Goal: Task Accomplishment & Management: Complete application form

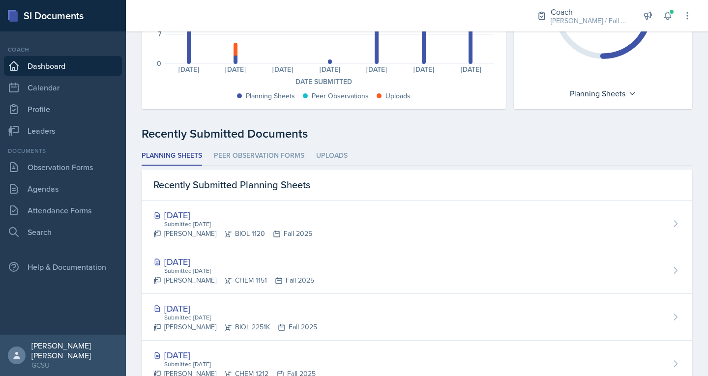
scroll to position [168, 0]
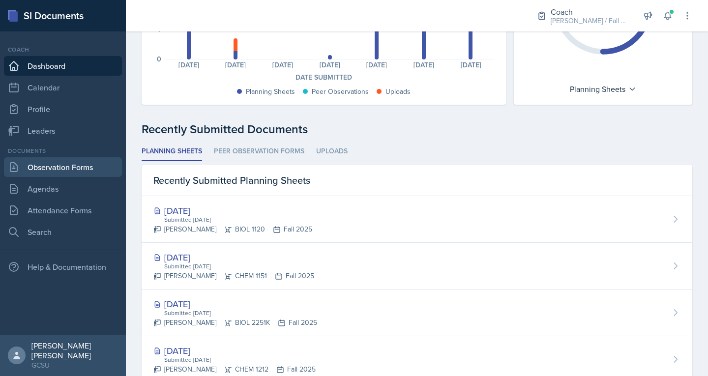
click at [56, 171] on link "Observation Forms" at bounding box center [63, 167] width 118 height 20
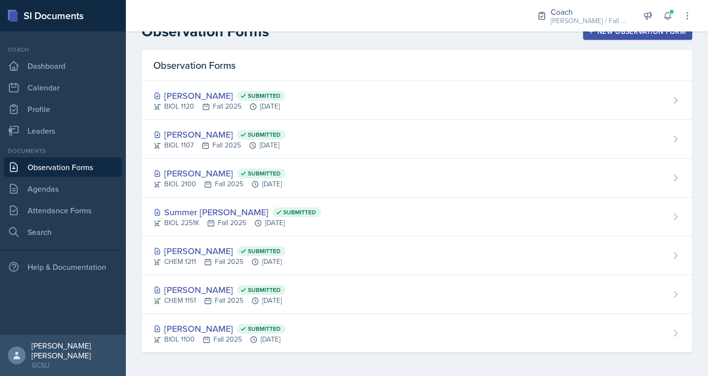
click at [603, 33] on div "New Observation Form" at bounding box center [637, 32] width 96 height 8
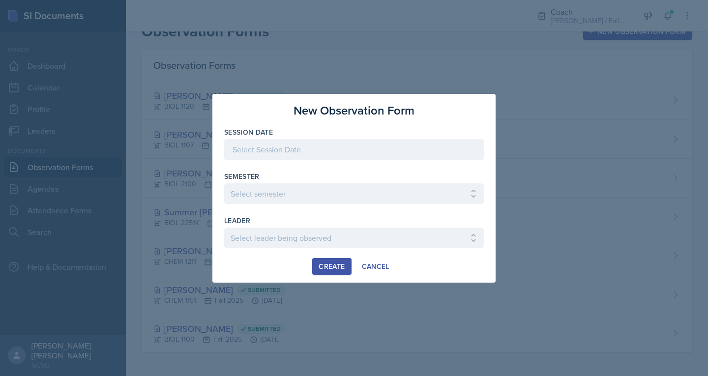
click at [285, 153] on div at bounding box center [353, 149] width 259 height 21
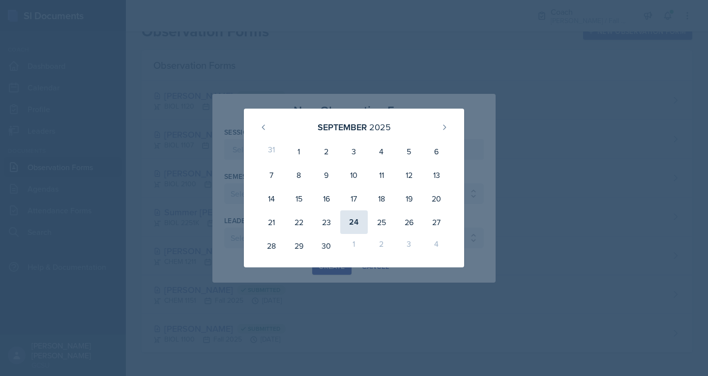
click at [354, 213] on div "24" at bounding box center [354, 222] width 28 height 24
type input "[DATE]"
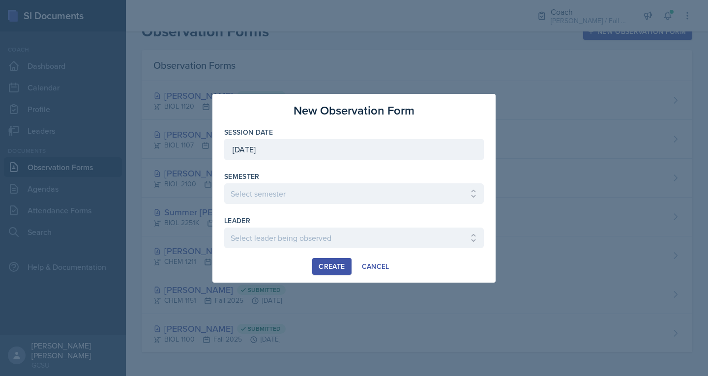
click at [315, 183] on div "Semester Select semester All Spring 2020 Fall 2023 Spring 2019 Spring 2018 Fall…" at bounding box center [353, 187] width 259 height 32
click at [323, 198] on select "Select semester All Spring 2020 Fall 2023 Spring 2019 Spring 2018 Fall 2017 Spr…" at bounding box center [353, 193] width 259 height 21
select select "986fdc3e-2246-4ffd-9cb8-78666de4ebed"
click at [224, 183] on select "Select semester All Spring 2020 Fall 2023 Spring 2019 Spring 2018 Fall 2017 Spr…" at bounding box center [353, 193] width 259 height 21
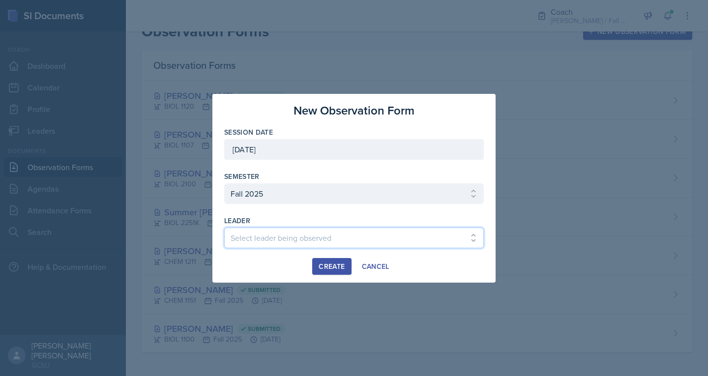
click at [283, 232] on select "Select leader being observed [PERSON_NAME] / MATH 1113 / [PERSON_NAME] [PERSON_…" at bounding box center [353, 238] width 259 height 21
select select "ec7a3342-c66e-45c1-9625-e93ee924fbea"
click at [224, 228] on select "Select leader being observed [PERSON_NAME] / MATH 1113 / [PERSON_NAME] [PERSON_…" at bounding box center [353, 238] width 259 height 21
click at [327, 270] on div "Create" at bounding box center [331, 266] width 26 height 8
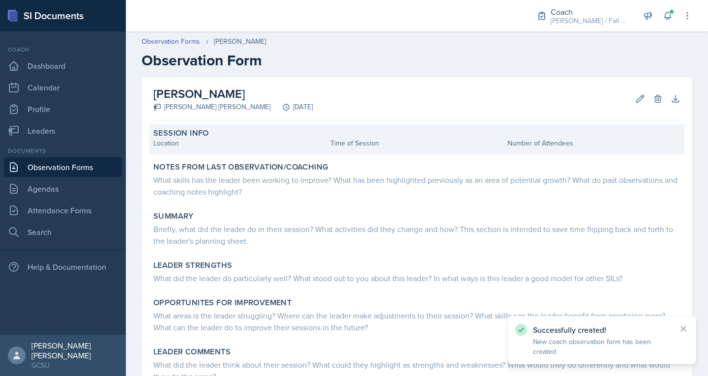
click at [185, 146] on div "Location" at bounding box center [239, 143] width 173 height 10
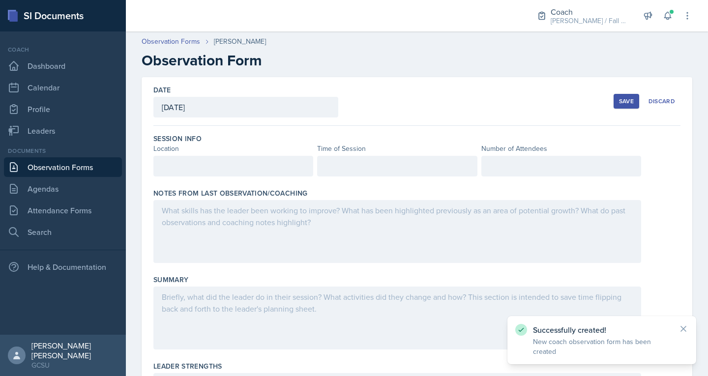
click at [190, 172] on div at bounding box center [233, 166] width 160 height 21
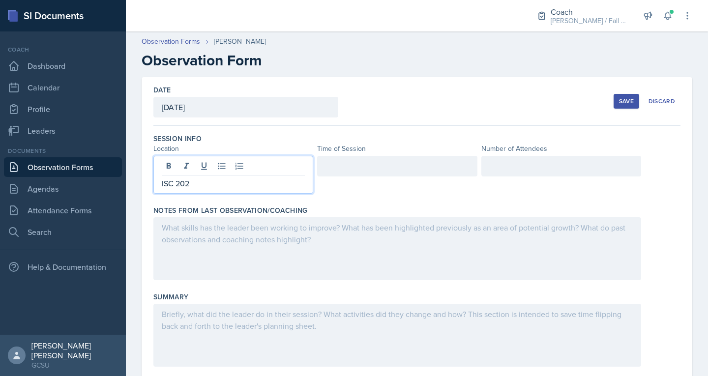
click at [380, 152] on div "Time of Session" at bounding box center [397, 148] width 160 height 10
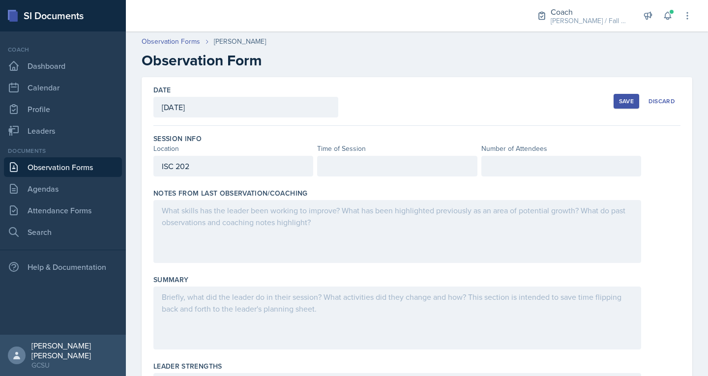
click at [359, 159] on div at bounding box center [397, 166] width 160 height 21
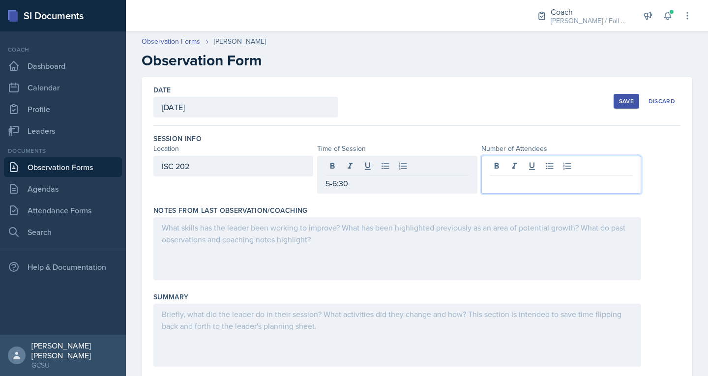
click at [502, 164] on div at bounding box center [561, 175] width 160 height 38
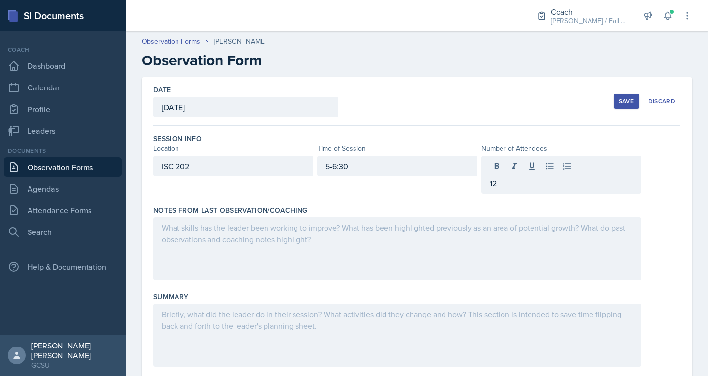
click at [293, 245] on div at bounding box center [396, 248] width 487 height 63
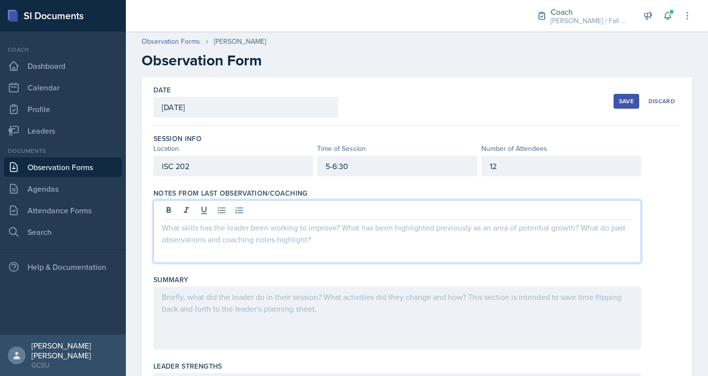
click at [210, 230] on p at bounding box center [397, 228] width 471 height 12
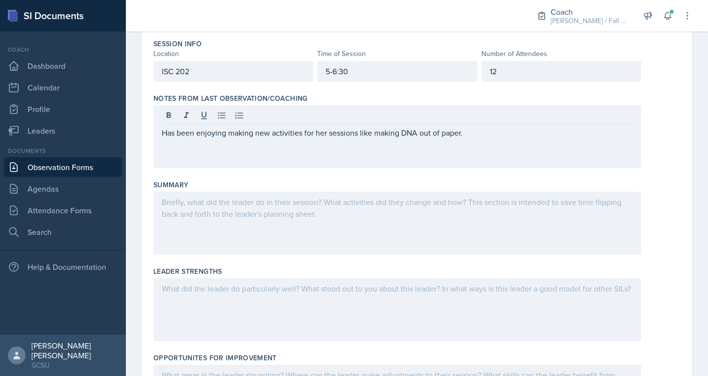
click at [242, 217] on div at bounding box center [396, 223] width 487 height 63
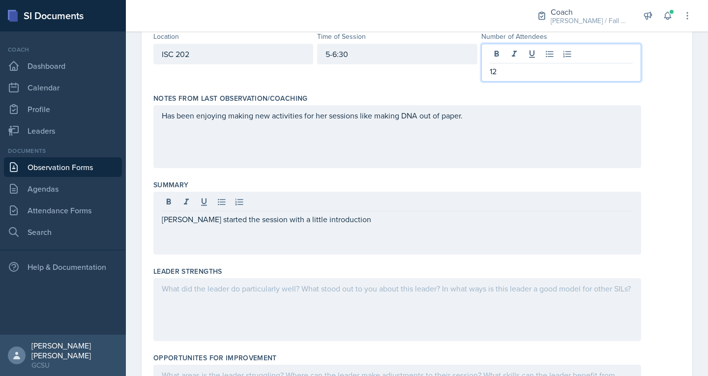
scroll to position [129, 0]
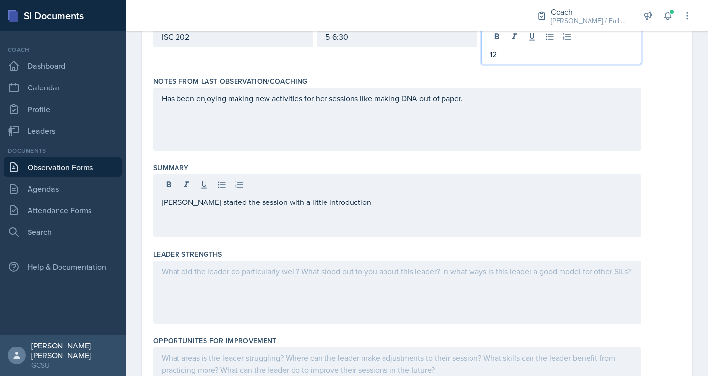
click at [516, 57] on p "12" at bounding box center [560, 54] width 143 height 12
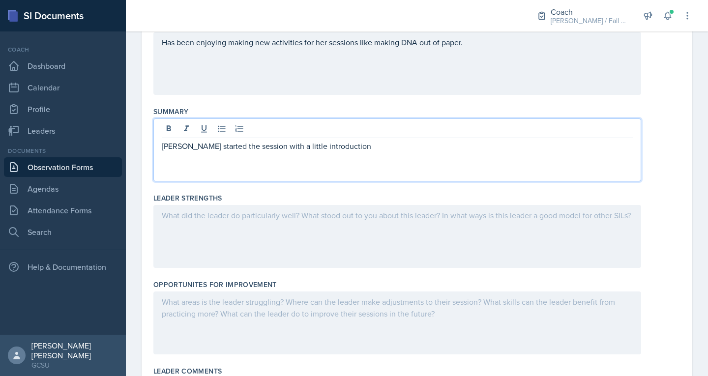
scroll to position [185, 0]
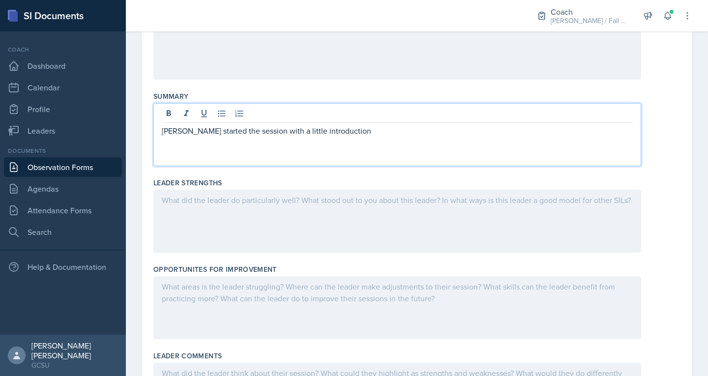
click at [377, 131] on p "[PERSON_NAME] started the session with a little introduction" at bounding box center [397, 131] width 471 height 12
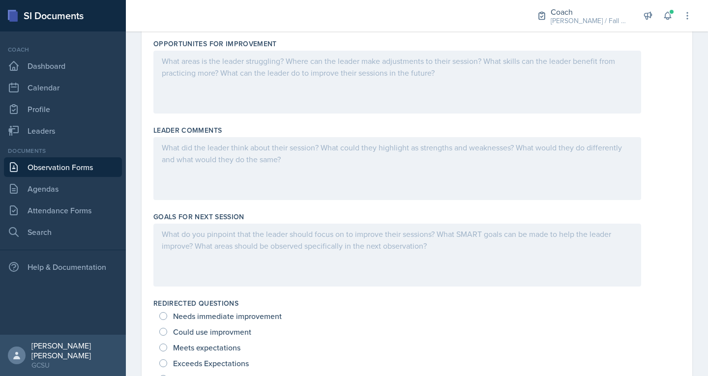
scroll to position [409, 0]
click at [235, 96] on div at bounding box center [396, 81] width 487 height 63
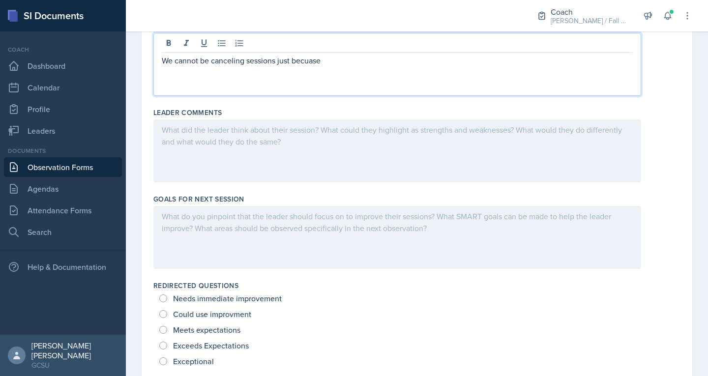
click at [303, 60] on p "We cannot be canceling sessions just becuase" at bounding box center [397, 61] width 471 height 12
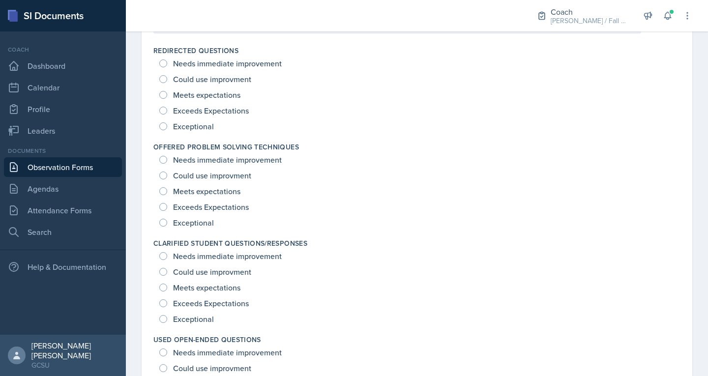
scroll to position [665, 0]
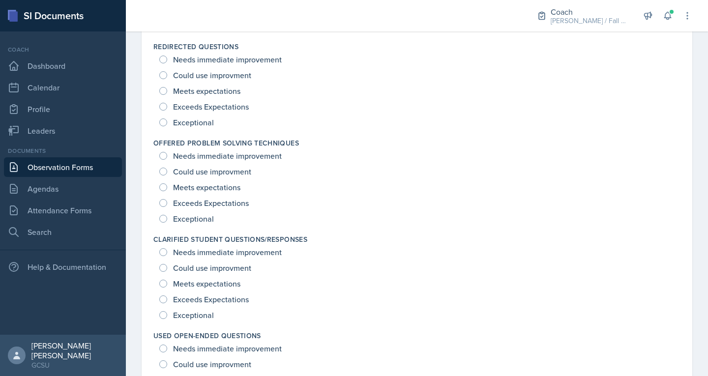
click at [201, 202] on span "Exceeds Expectations" at bounding box center [211, 203] width 76 height 10
click at [167, 202] on input "Exceeds Expectations" at bounding box center [163, 203] width 8 height 8
radio input "true"
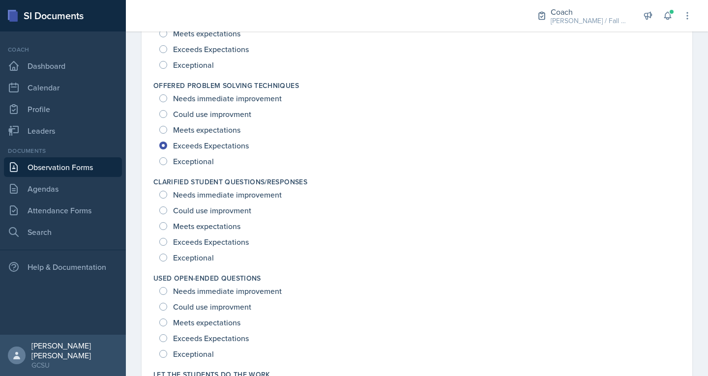
click at [188, 243] on span "Exceeds Expectations" at bounding box center [211, 242] width 76 height 10
click at [167, 243] on input "Exceeds Expectations" at bounding box center [163, 242] width 8 height 8
radio input "true"
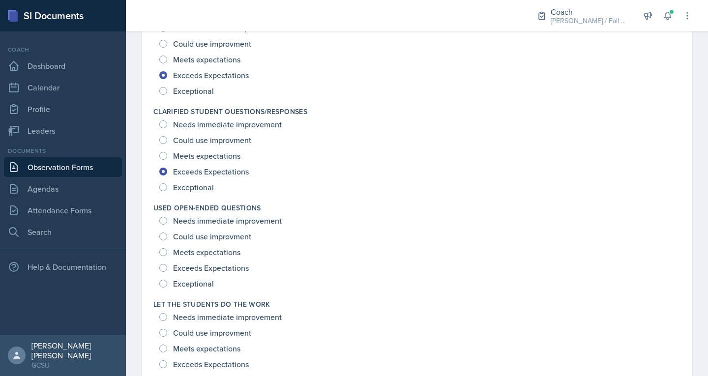
click at [183, 285] on span "Exceptional" at bounding box center [193, 284] width 41 height 10
click at [167, 285] on input "Exceptional" at bounding box center [163, 284] width 8 height 8
radio input "true"
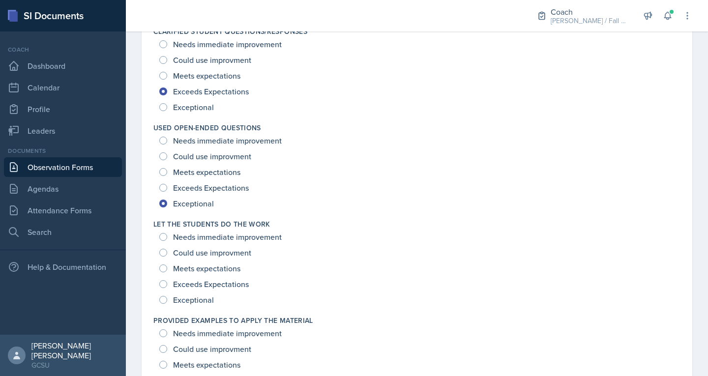
click at [184, 300] on span "Exceptional" at bounding box center [193, 300] width 41 height 10
click at [167, 300] on input "Exceptional" at bounding box center [163, 300] width 8 height 8
radio input "true"
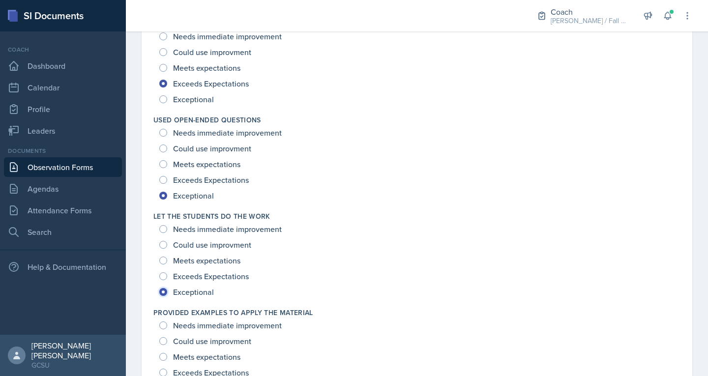
scroll to position [882, 0]
click at [209, 177] on span "Exceeds Expectations" at bounding box center [211, 179] width 76 height 10
click at [167, 177] on input "Exceeds Expectations" at bounding box center [163, 179] width 8 height 8
radio input "true"
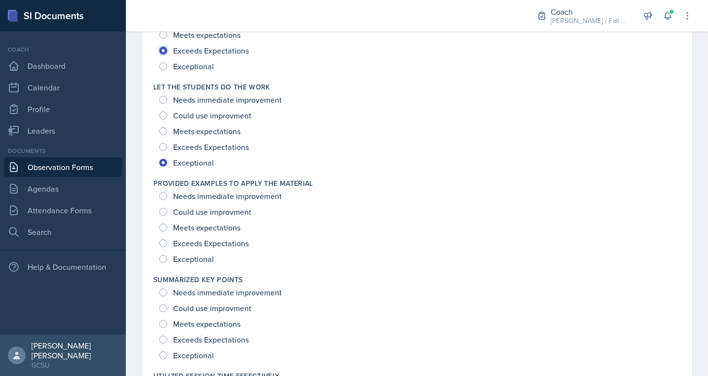
scroll to position [1011, 0]
click at [190, 256] on span "Exceptional" at bounding box center [193, 259] width 41 height 10
click at [167, 256] on input "Exceptional" at bounding box center [163, 259] width 8 height 8
radio input "true"
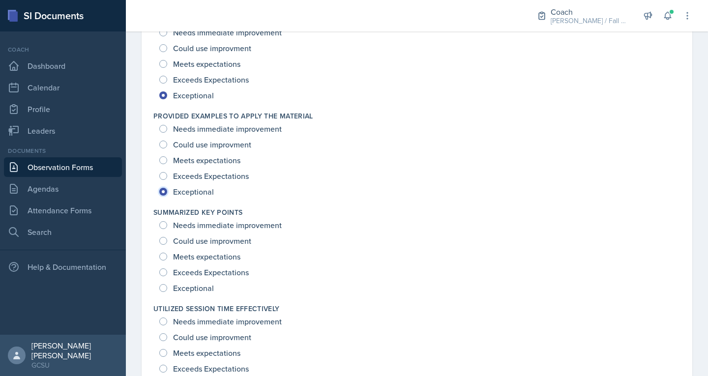
scroll to position [1079, 0]
click at [190, 273] on span "Exceeds Expectations" at bounding box center [211, 271] width 76 height 10
click at [167, 273] on input "Exceeds Expectations" at bounding box center [163, 271] width 8 height 8
radio input "true"
click at [209, 252] on span "Meets expectations" at bounding box center [206, 256] width 67 height 10
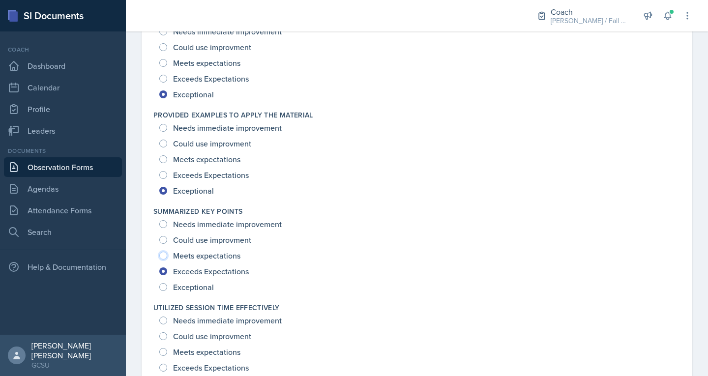
click at [167, 252] on input "Meets expectations" at bounding box center [163, 256] width 8 height 8
radio input "true"
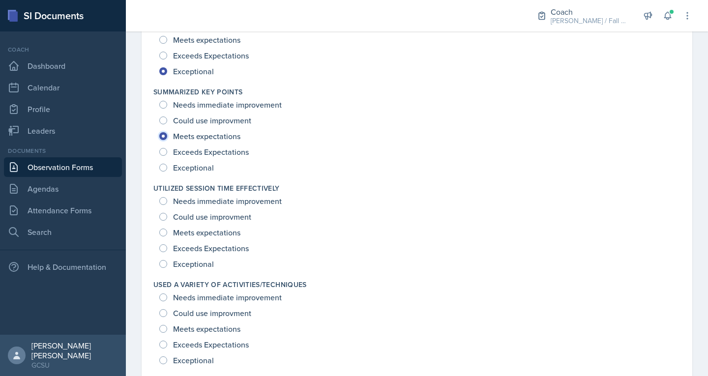
scroll to position [1202, 0]
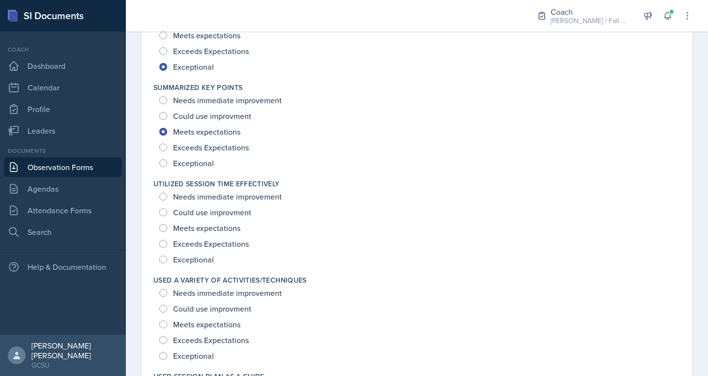
click at [203, 256] on span "Exceptional" at bounding box center [193, 260] width 41 height 10
click at [167, 256] on input "Exceptional" at bounding box center [163, 260] width 8 height 8
radio input "true"
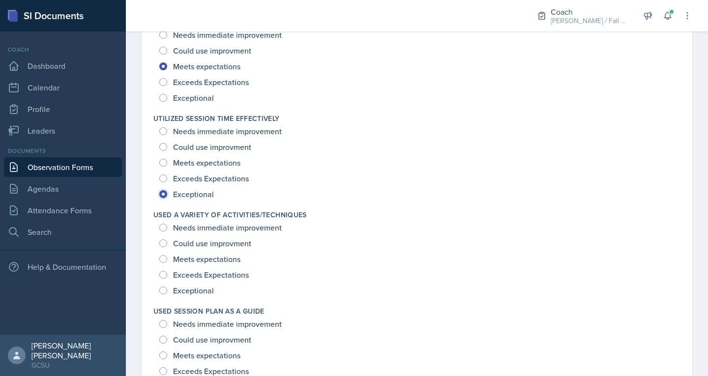
scroll to position [1268, 0]
click at [199, 275] on span "Exceeds Expectations" at bounding box center [211, 274] width 76 height 10
click at [167, 275] on input "Exceeds Expectations" at bounding box center [163, 274] width 8 height 8
radio input "true"
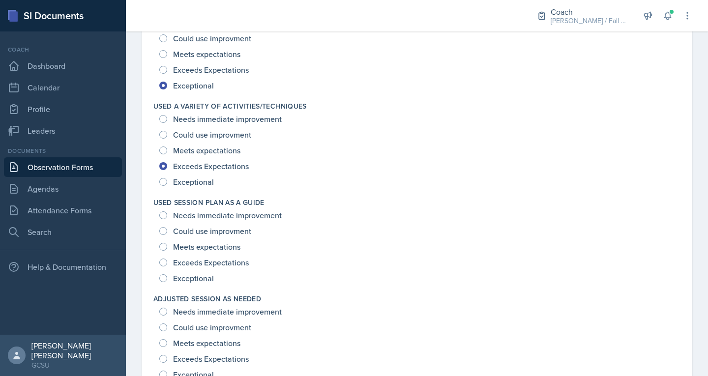
click at [195, 262] on span "Exceeds Expectations" at bounding box center [211, 262] width 76 height 10
click at [167, 262] on input "Exceeds Expectations" at bounding box center [163, 262] width 8 height 8
radio input "true"
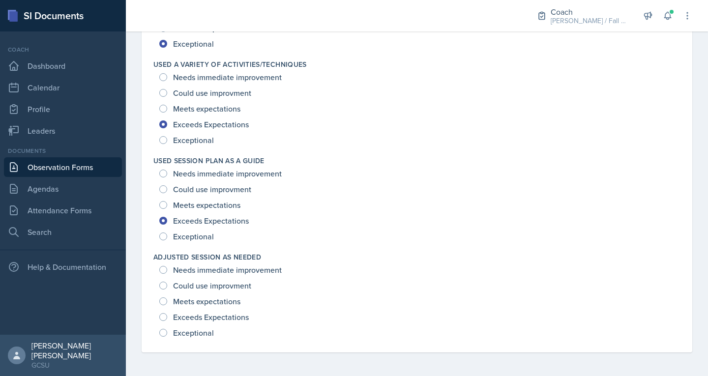
click at [194, 315] on span "Exceeds Expectations" at bounding box center [211, 317] width 76 height 10
click at [167, 315] on input "Exceeds Expectations" at bounding box center [163, 317] width 8 height 8
radio input "true"
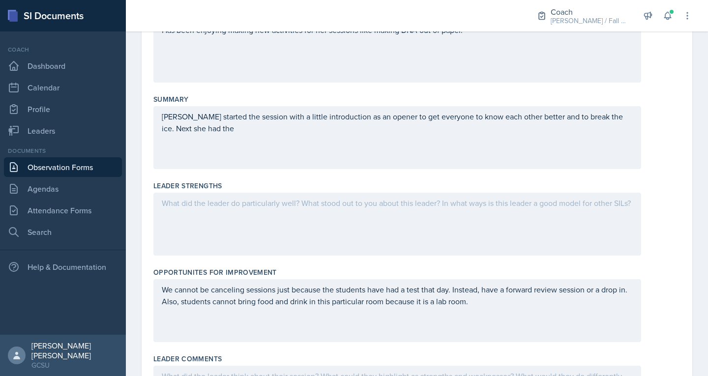
scroll to position [182, 0]
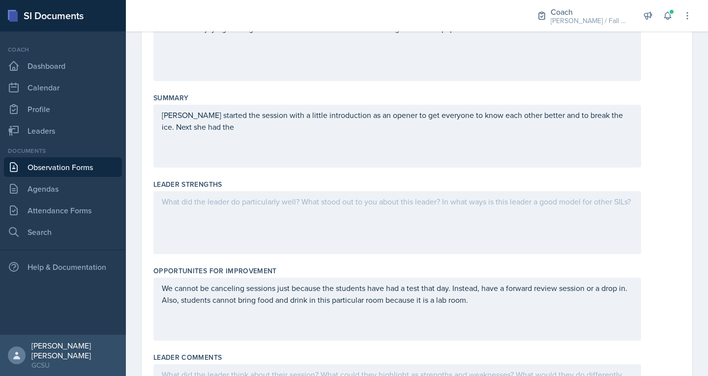
click at [184, 216] on div at bounding box center [396, 222] width 487 height 63
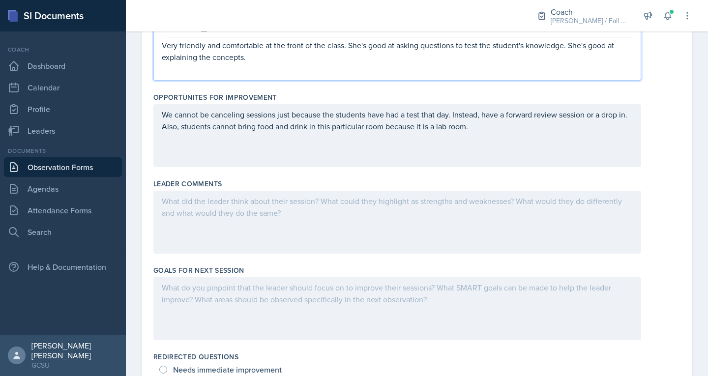
scroll to position [356, 0]
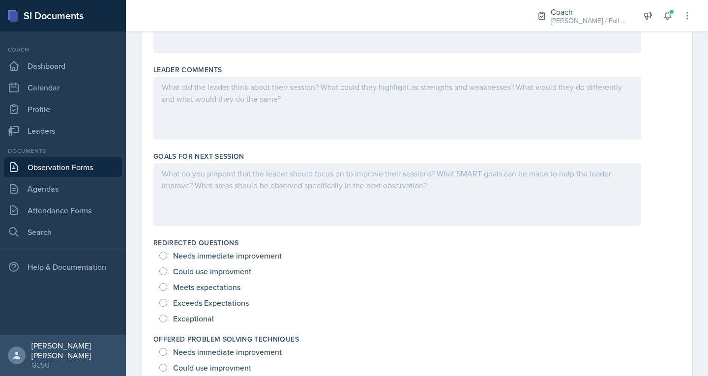
click at [223, 201] on div at bounding box center [396, 194] width 487 height 63
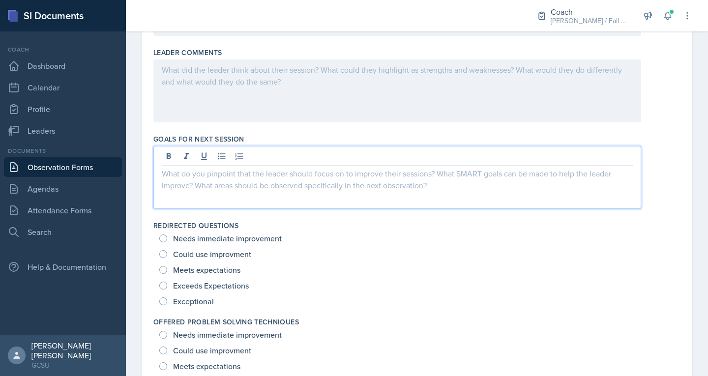
scroll to position [552, 0]
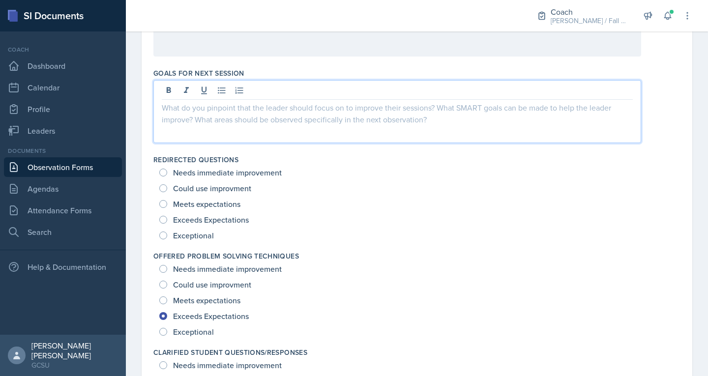
click at [212, 204] on span "Meets expectations" at bounding box center [206, 204] width 67 height 10
click at [167, 204] on input "Meets expectations" at bounding box center [163, 204] width 8 height 8
radio input "true"
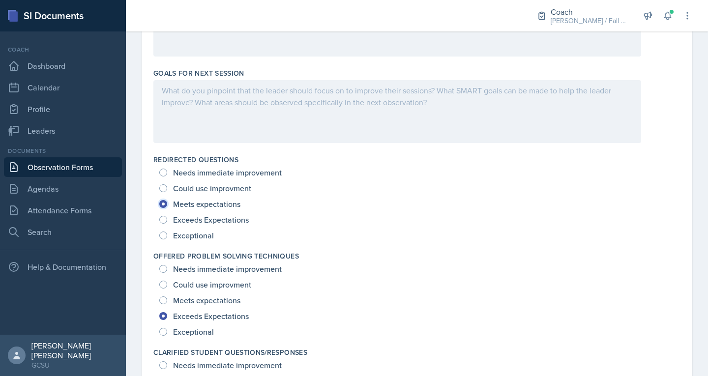
scroll to position [389, 0]
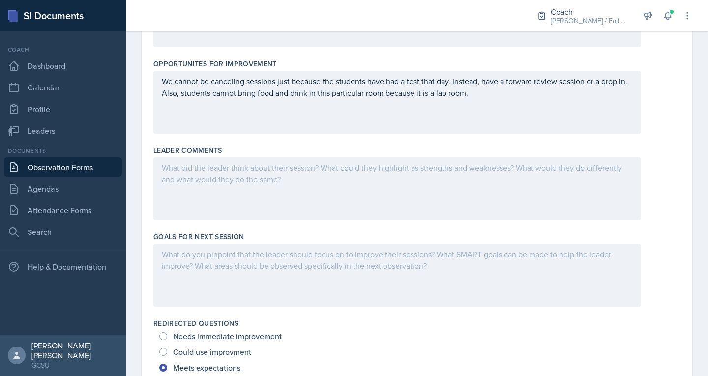
click at [512, 103] on div "We cannot be canceling sessions just because the students have had a test that …" at bounding box center [396, 102] width 487 height 63
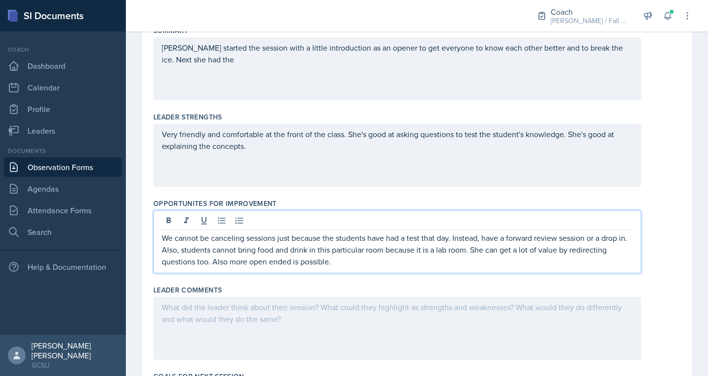
scroll to position [250, 0]
click at [291, 263] on p "We cannot be canceling sessions just because the students have had a test that …" at bounding box center [397, 248] width 471 height 35
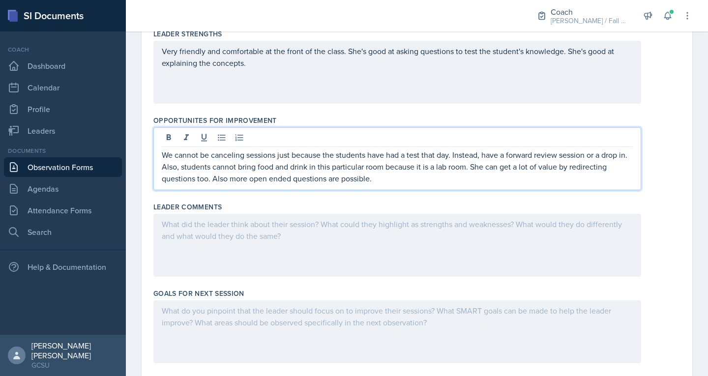
scroll to position [334, 0]
click at [314, 79] on div "Very friendly and comfortable at the front of the class. She's good at asking q…" at bounding box center [396, 70] width 487 height 63
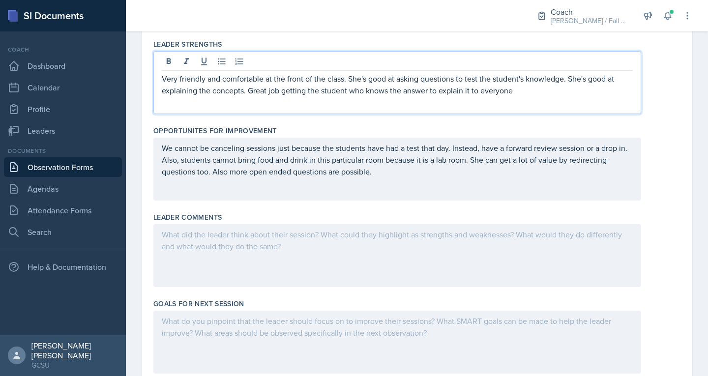
scroll to position [322, 0]
click at [284, 308] on div "Goals for Next Session" at bounding box center [416, 337] width 527 height 86
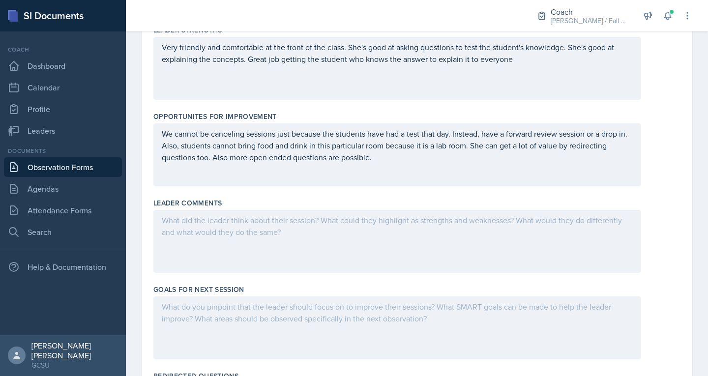
click at [284, 314] on div at bounding box center [396, 327] width 487 height 63
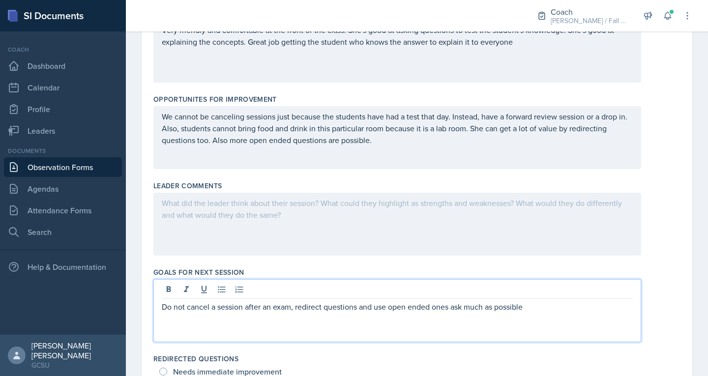
click at [460, 308] on p "Do not cancel a session after an exam, redirect questions and use open ended on…" at bounding box center [397, 307] width 471 height 12
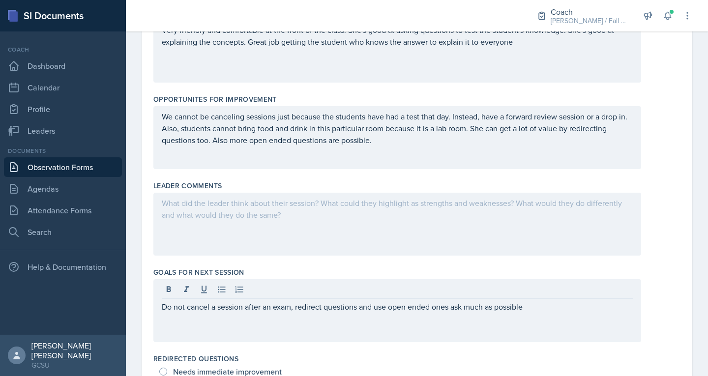
click at [466, 313] on div "Do not cancel a session after an exam, redirect questions and use open ended on…" at bounding box center [396, 310] width 487 height 63
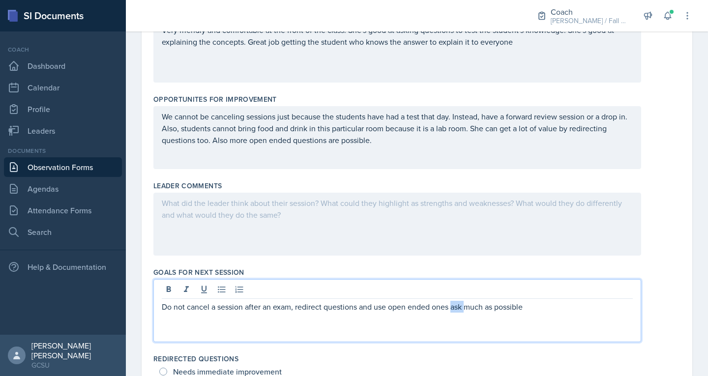
click at [464, 310] on p "Do not cancel a session after an exam, redirect questions and use open ended on…" at bounding box center [397, 307] width 471 height 12
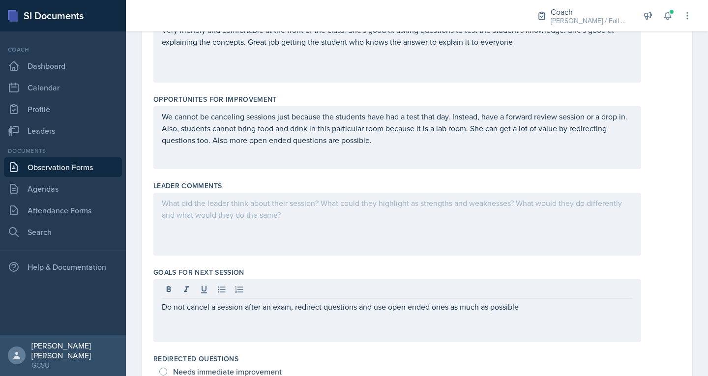
click at [540, 299] on div "Do not cancel a session after an exam, redirect questions and use open ended on…" at bounding box center [396, 310] width 487 height 63
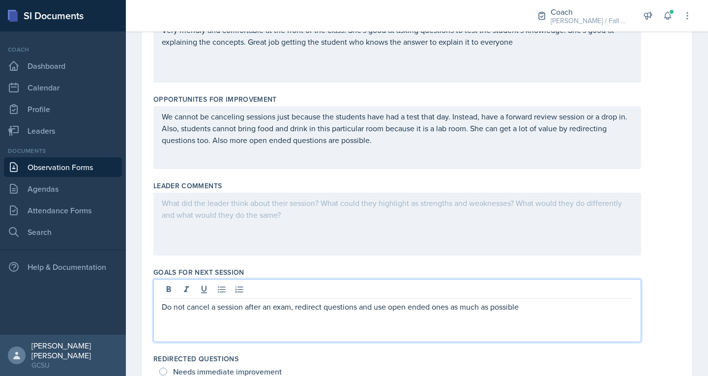
click at [541, 305] on p "Do not cancel a session after an exam, redirect questions and use open ended on…" at bounding box center [397, 307] width 471 height 12
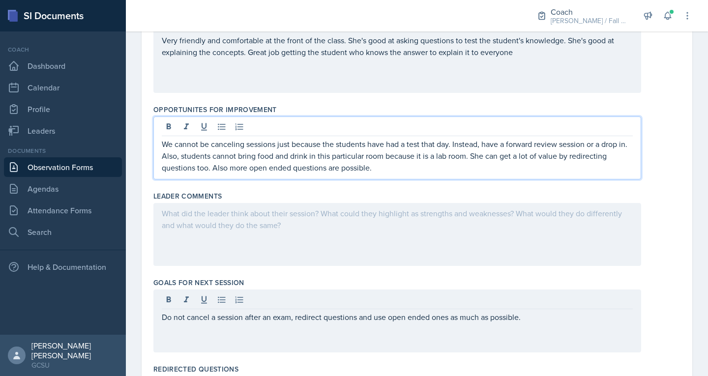
scroll to position [360, 0]
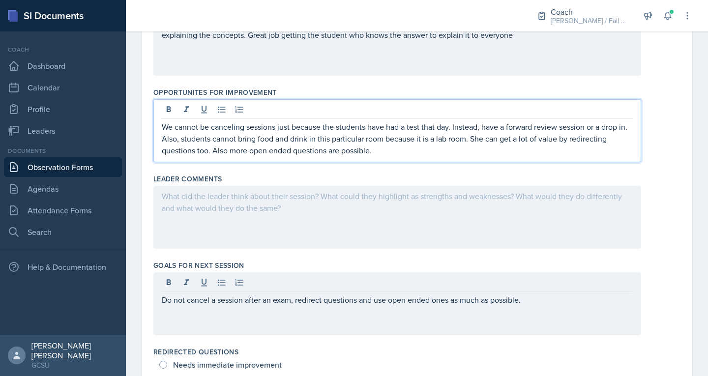
click at [415, 156] on p "We cannot be canceling sessions just because the students have had a test that …" at bounding box center [397, 138] width 471 height 35
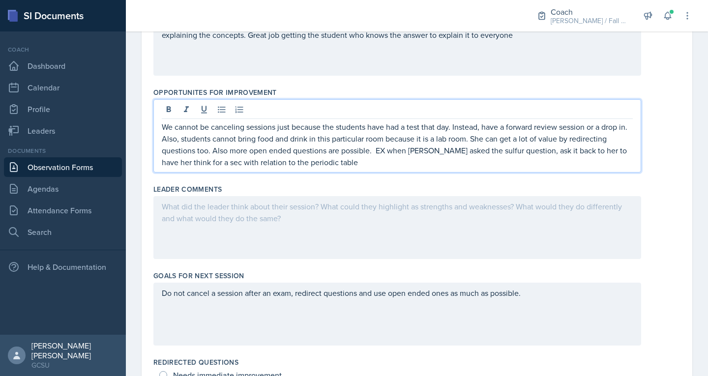
scroll to position [216, 0]
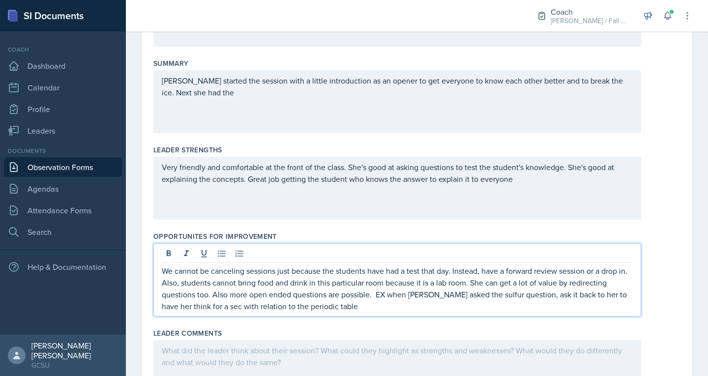
click at [513, 187] on div "Very friendly and comfortable at the front of the class. She's good at asking q…" at bounding box center [396, 188] width 487 height 63
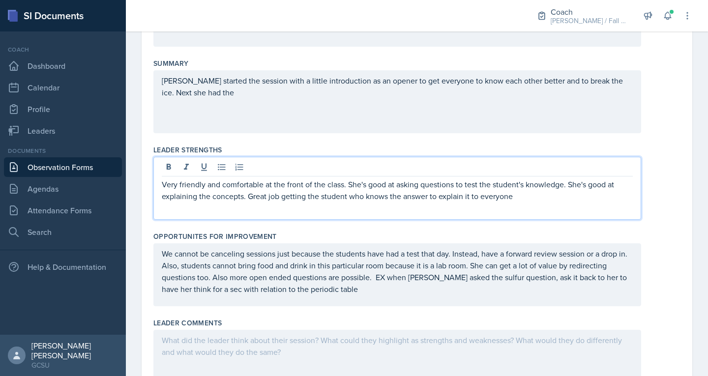
scroll to position [233, 0]
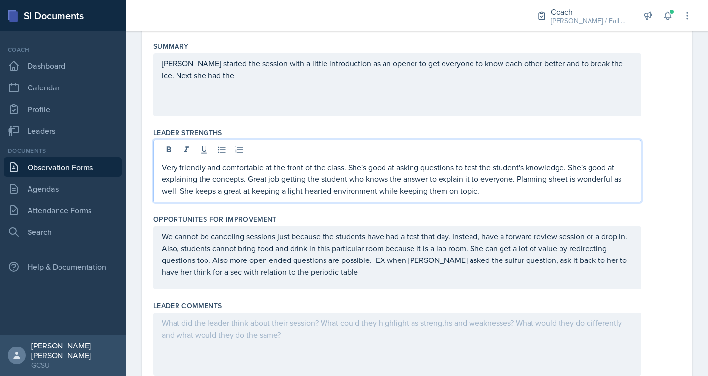
click at [357, 273] on p "We cannot be canceling sessions just because the students have had a test that …" at bounding box center [397, 253] width 471 height 47
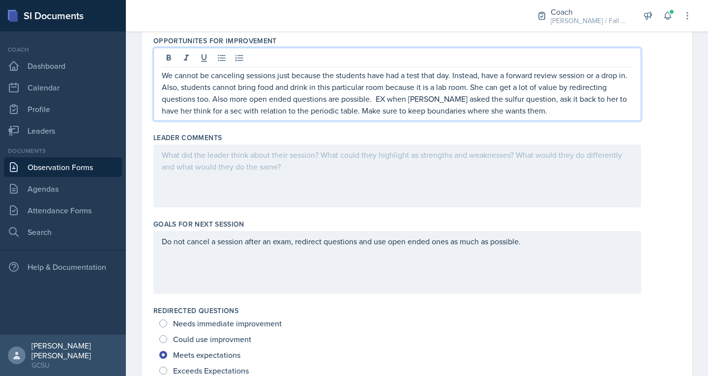
click at [256, 166] on div at bounding box center [396, 175] width 487 height 63
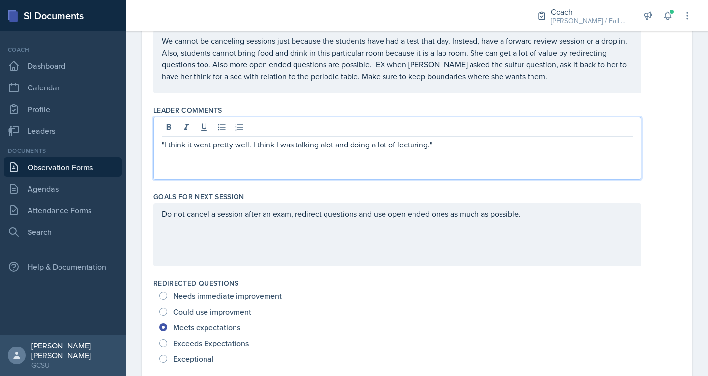
click at [322, 146] on p ""I think it went pretty well. I think I was talking alot and doing a lot of lec…" at bounding box center [397, 145] width 471 height 12
click at [458, 155] on div ""I think it went pretty well. I think I was talking a lot and doing a lot of le…" at bounding box center [396, 148] width 487 height 63
click at [456, 146] on p ""I think it went pretty well. I think I was talking a lot and doing a lot of le…" at bounding box center [397, 145] width 471 height 12
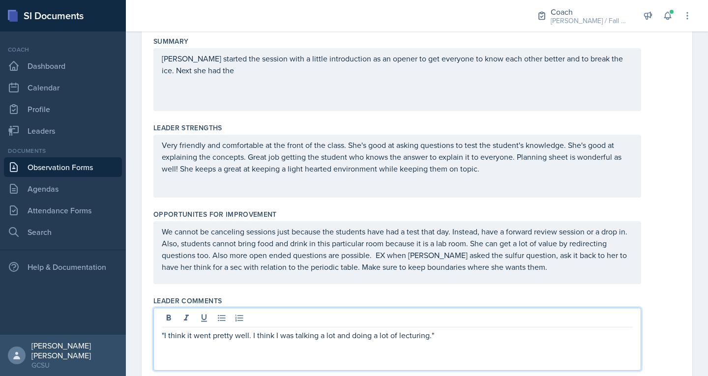
scroll to position [0, 0]
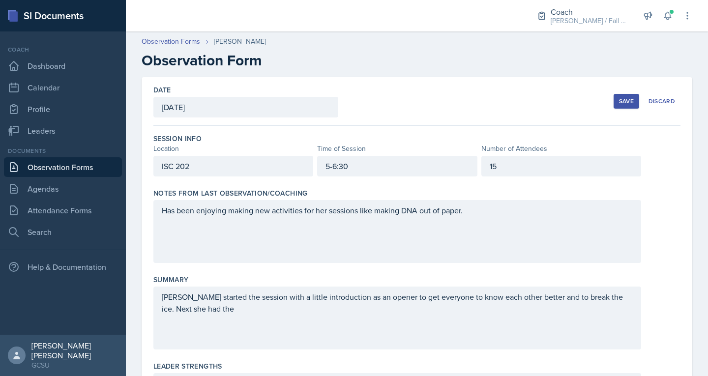
click at [619, 104] on div "Save" at bounding box center [626, 101] width 15 height 8
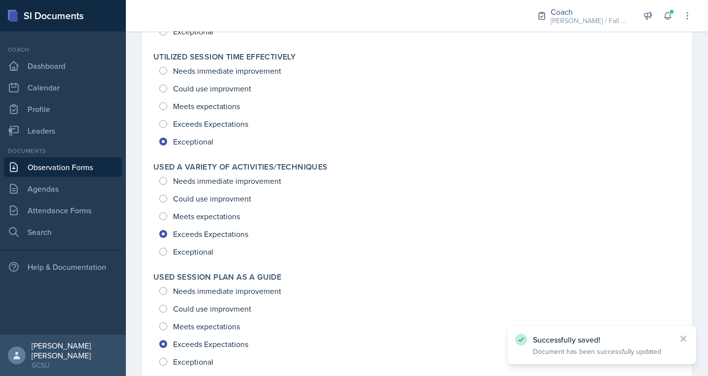
scroll to position [1336, 0]
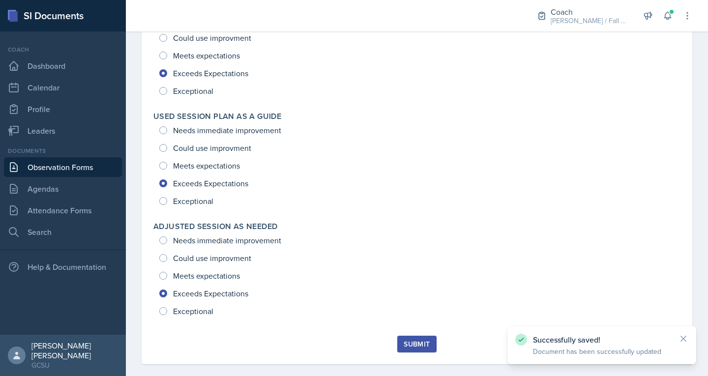
click at [422, 340] on button "Submit" at bounding box center [416, 344] width 39 height 17
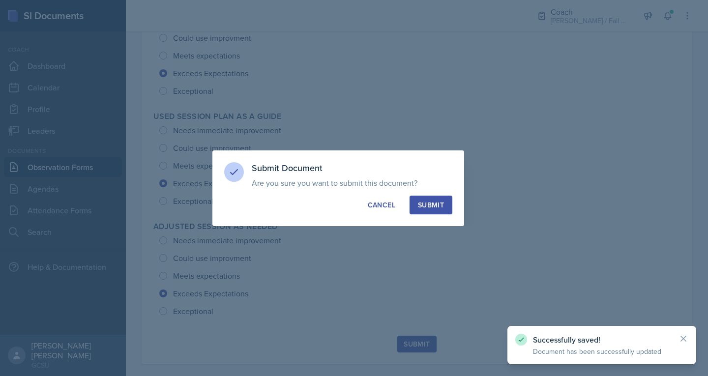
click at [440, 202] on div "Submit" at bounding box center [431, 205] width 26 height 10
radio input "true"
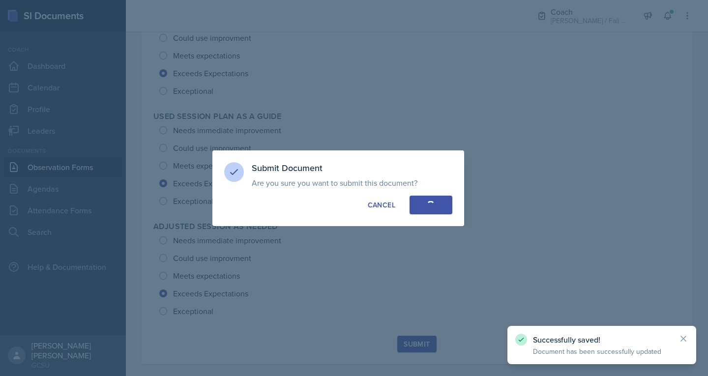
radio input "true"
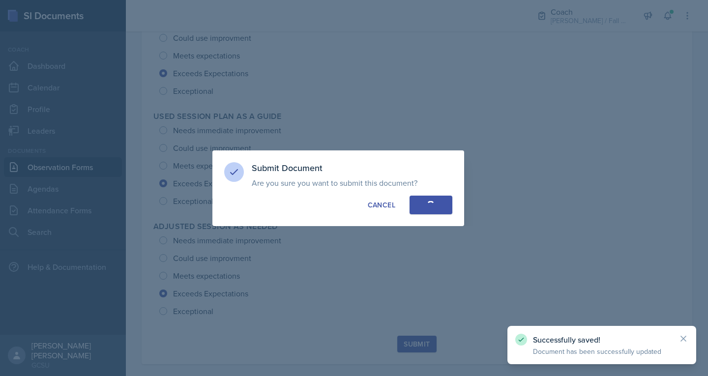
radio input "true"
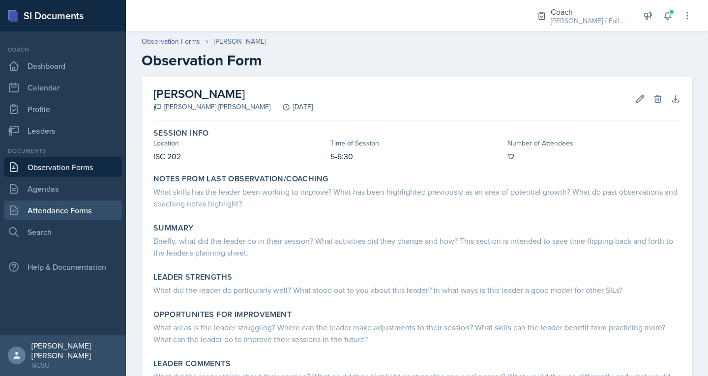
click at [51, 218] on link "Attendance Forms" at bounding box center [63, 210] width 118 height 20
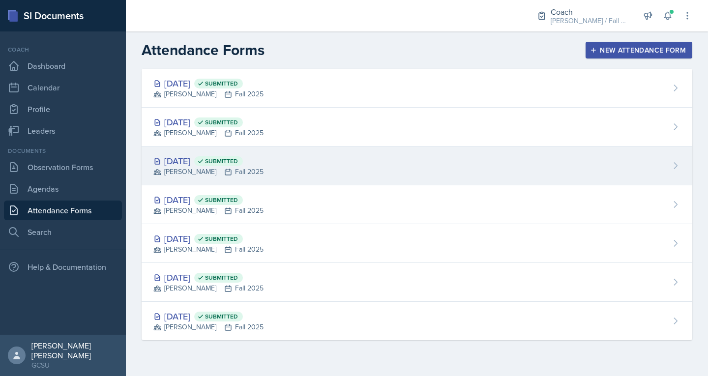
click at [204, 171] on div "BECK Fall 2025" at bounding box center [208, 172] width 110 height 10
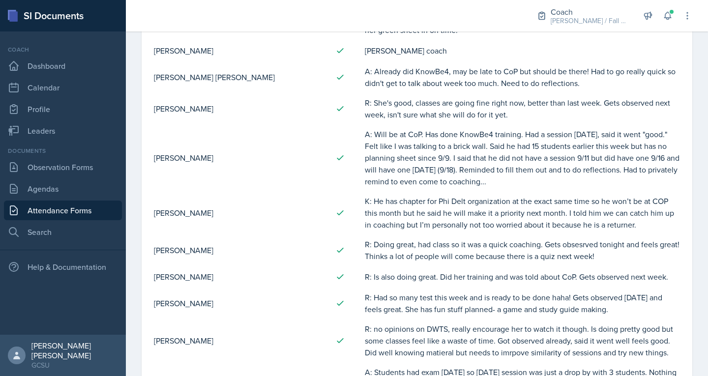
scroll to position [228, 0]
click at [51, 209] on link "Attendance Forms" at bounding box center [63, 210] width 118 height 20
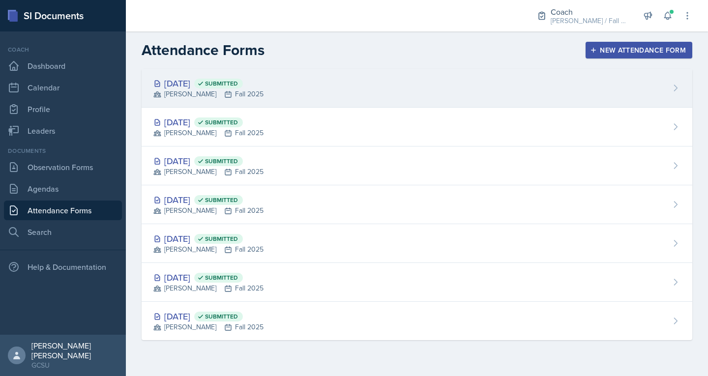
click at [232, 97] on div "BECK Fall 2025" at bounding box center [208, 94] width 110 height 10
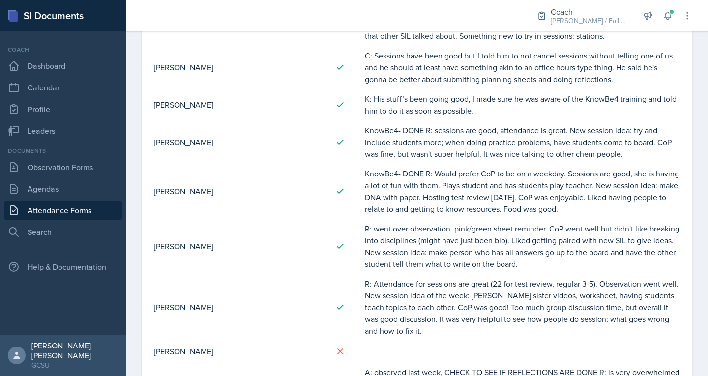
scroll to position [314, 0]
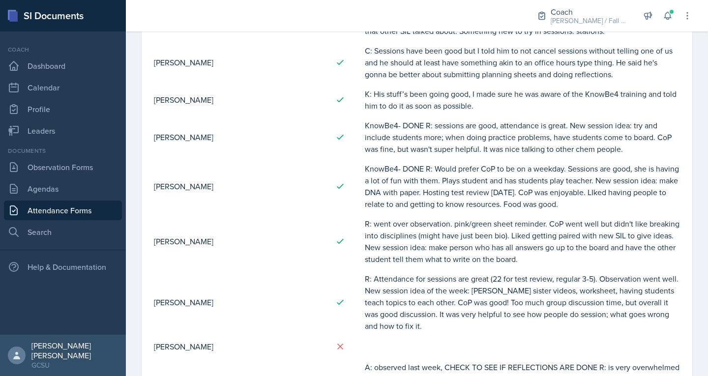
click at [45, 209] on link "Attendance Forms" at bounding box center [63, 210] width 118 height 20
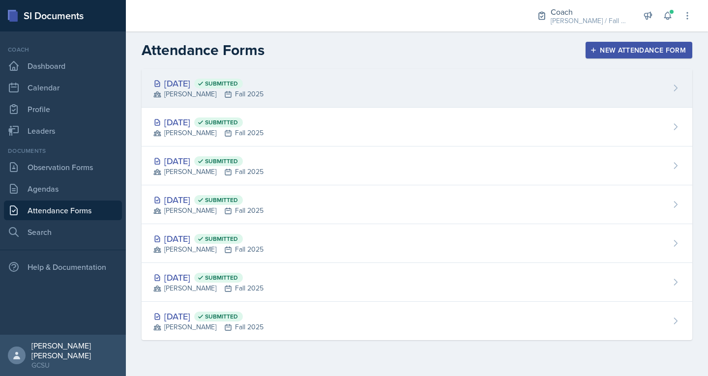
click at [197, 86] on div "Sep 22nd, 2025 Submitted" at bounding box center [208, 83] width 110 height 13
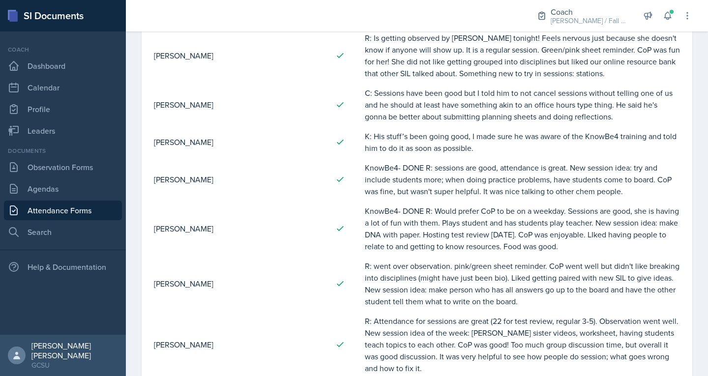
scroll to position [273, 0]
click at [74, 128] on link "Leaders" at bounding box center [63, 131] width 118 height 20
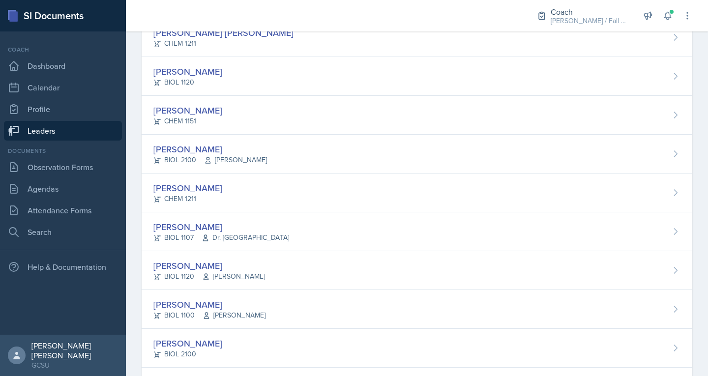
scroll to position [266, 0]
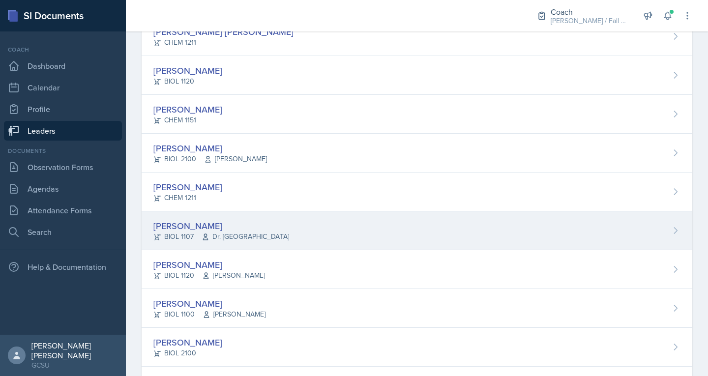
click at [177, 236] on div "BIOL 1107 Dr. France" at bounding box center [221, 236] width 136 height 10
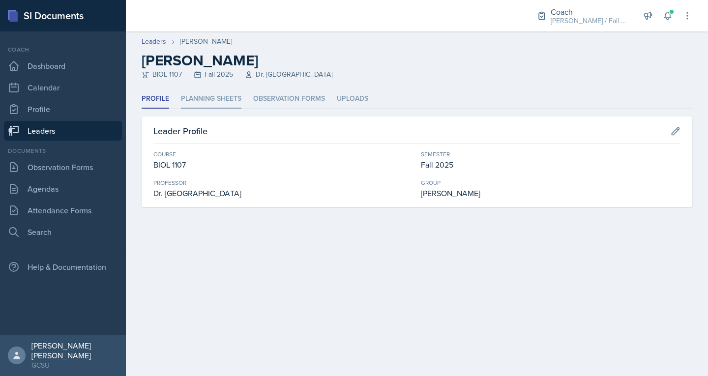
click at [203, 101] on li "Planning Sheets" at bounding box center [211, 98] width 60 height 19
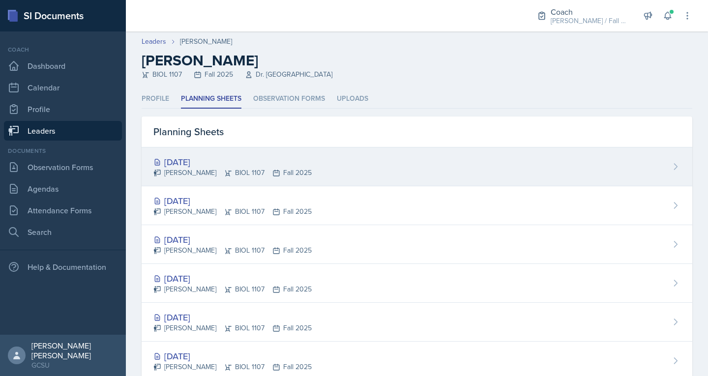
click at [238, 175] on div "Riya Dua BIOL 1107 Fall 2025" at bounding box center [232, 173] width 158 height 10
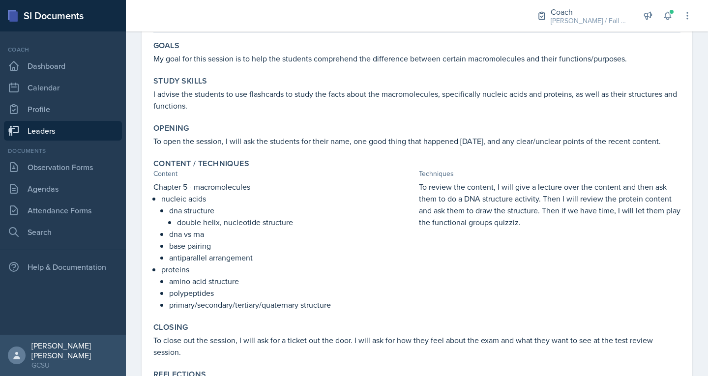
scroll to position [142, 0]
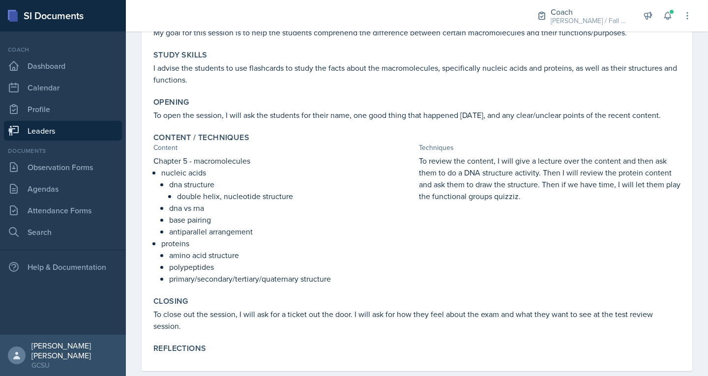
scroll to position [127, 0]
